Goal: Task Accomplishment & Management: Complete application form

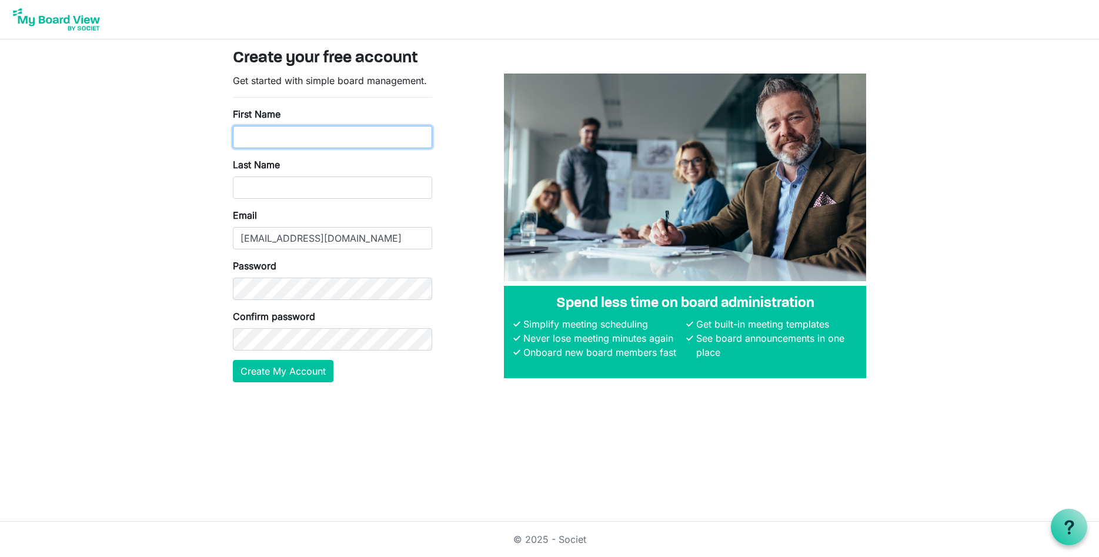
click at [247, 135] on input "First Name" at bounding box center [332, 137] width 199 height 22
type input "Paul"
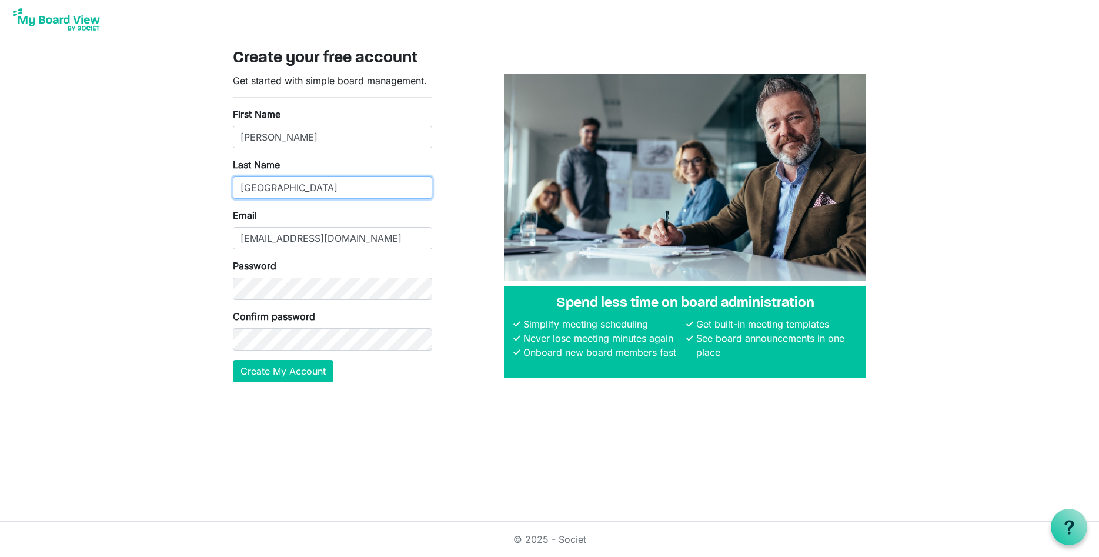
type input "Stanford"
click at [284, 371] on button "Create My Account" at bounding box center [283, 371] width 101 height 22
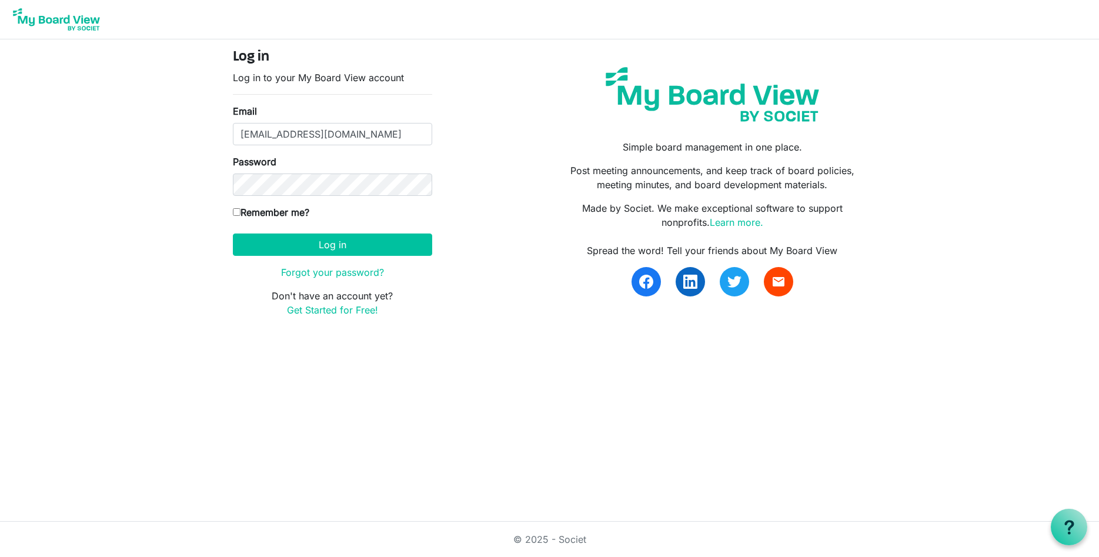
click at [239, 215] on input "Remember me?" at bounding box center [237, 212] width 8 height 8
checkbox input "true"
click at [366, 244] on button "Log in" at bounding box center [332, 244] width 199 height 22
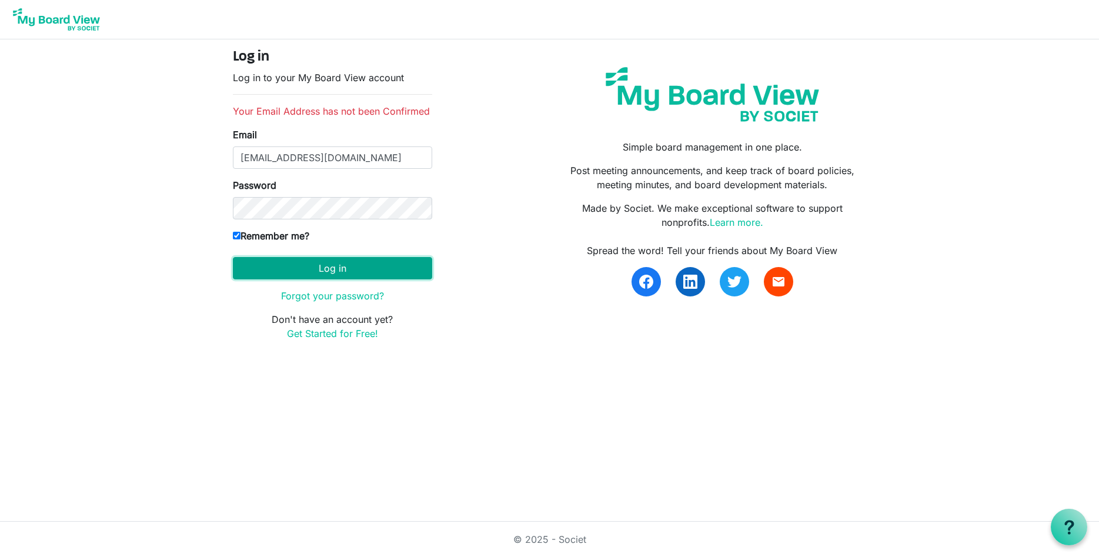
click at [296, 266] on button "Log in" at bounding box center [332, 268] width 199 height 22
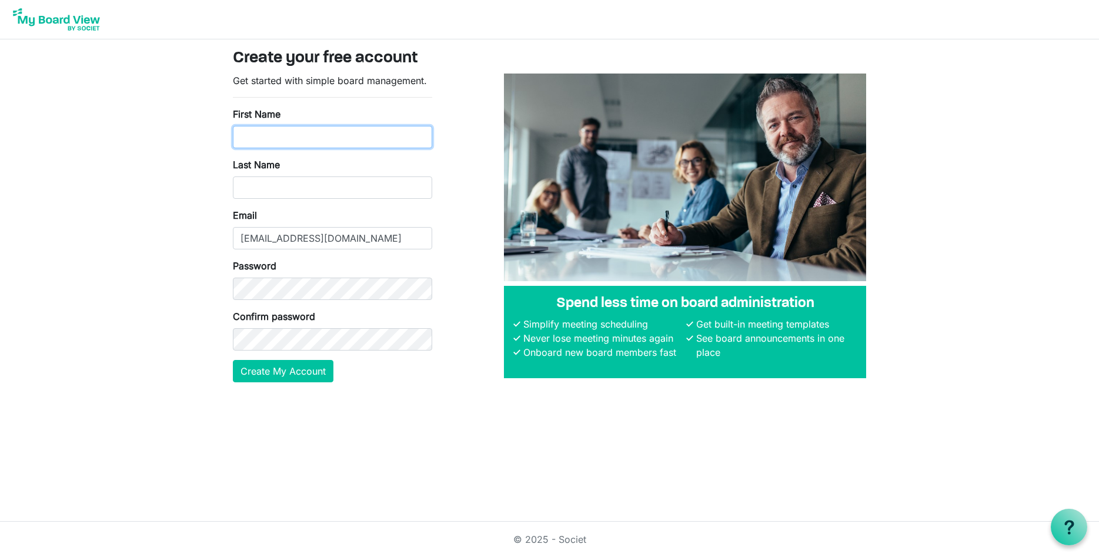
click at [266, 134] on input "First Name" at bounding box center [332, 137] width 199 height 22
type input "Paul"
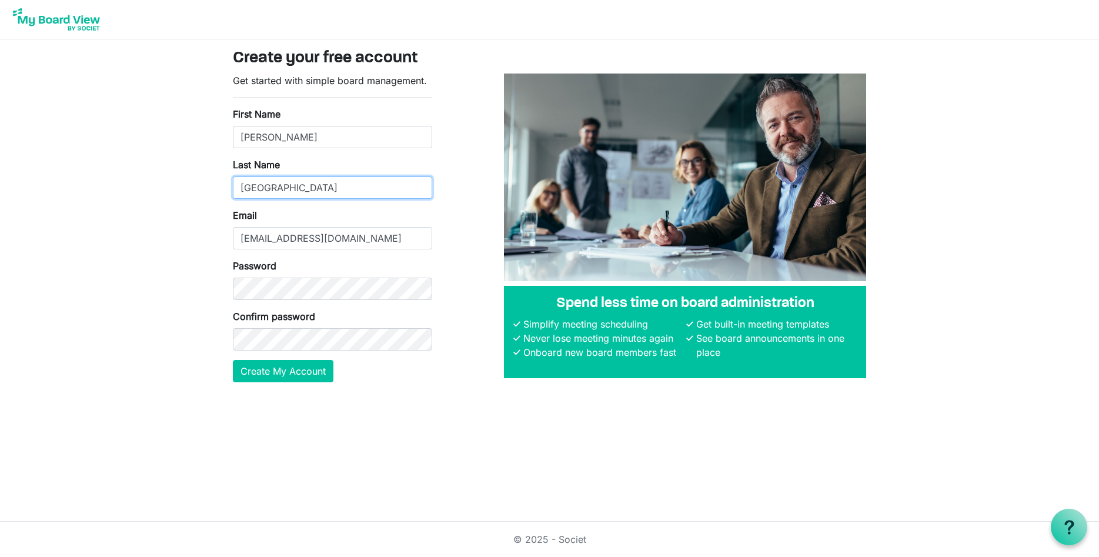
type input "Stanford"
click at [278, 371] on button "Create My Account" at bounding box center [283, 371] width 101 height 22
